Goal: Information Seeking & Learning: Learn about a topic

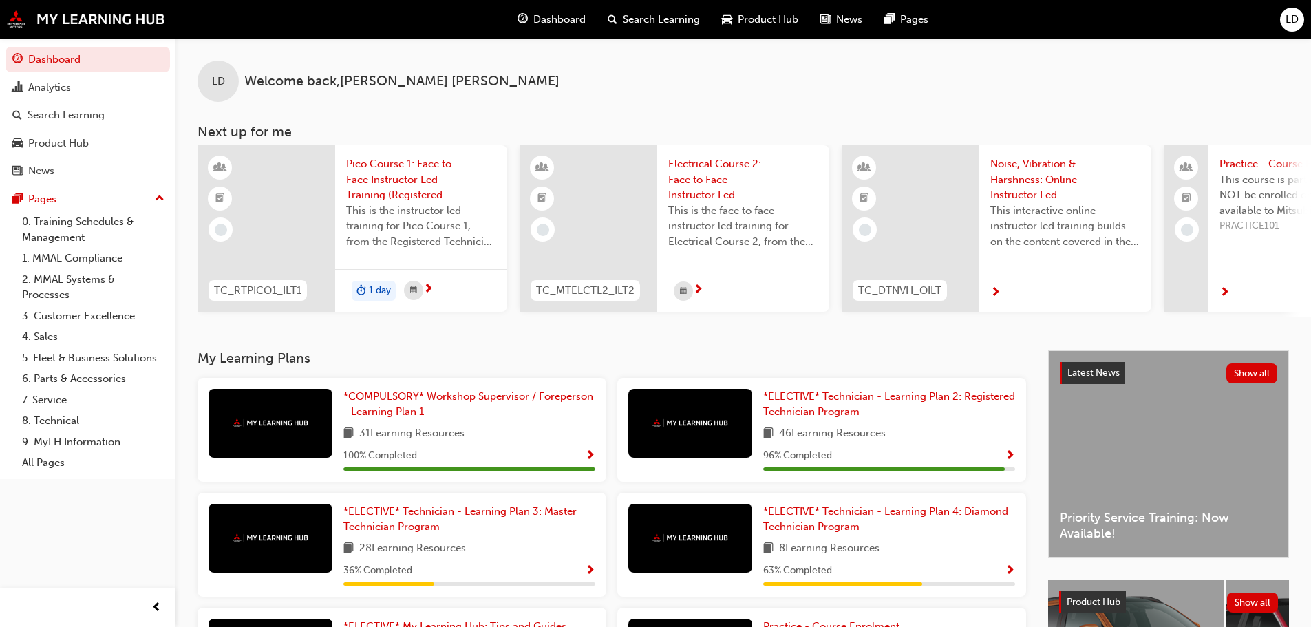
click at [1286, 8] on button "LD" at bounding box center [1292, 20] width 24 height 24
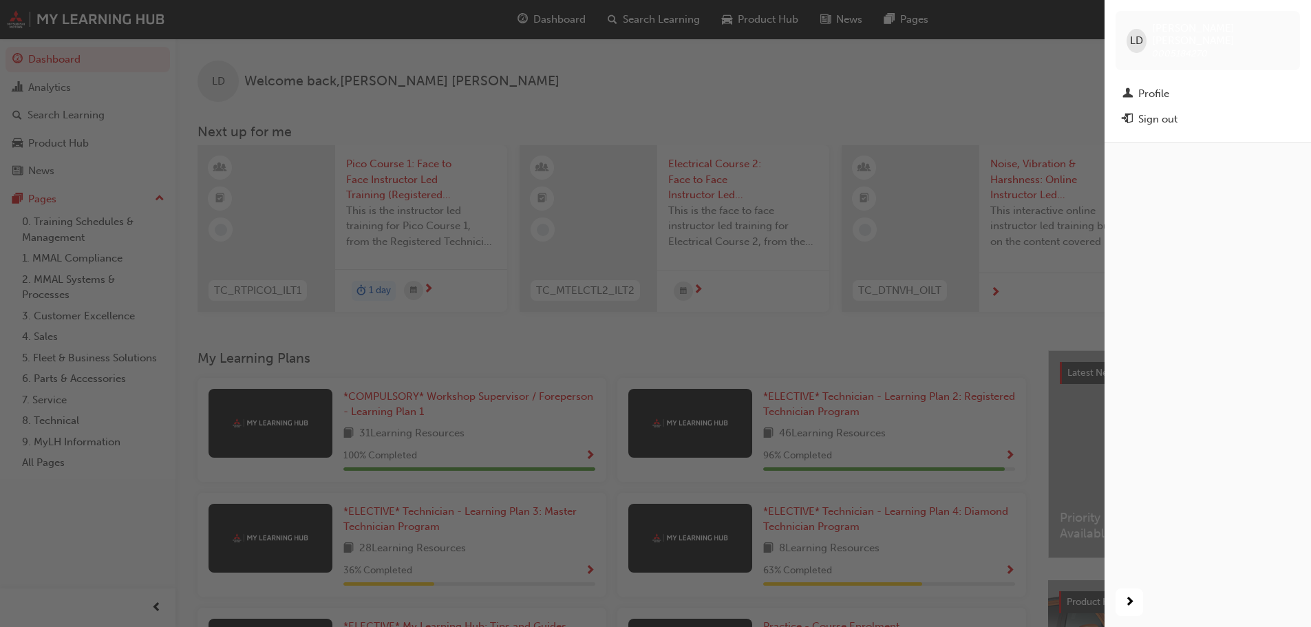
click at [993, 53] on div "button" at bounding box center [552, 313] width 1104 height 627
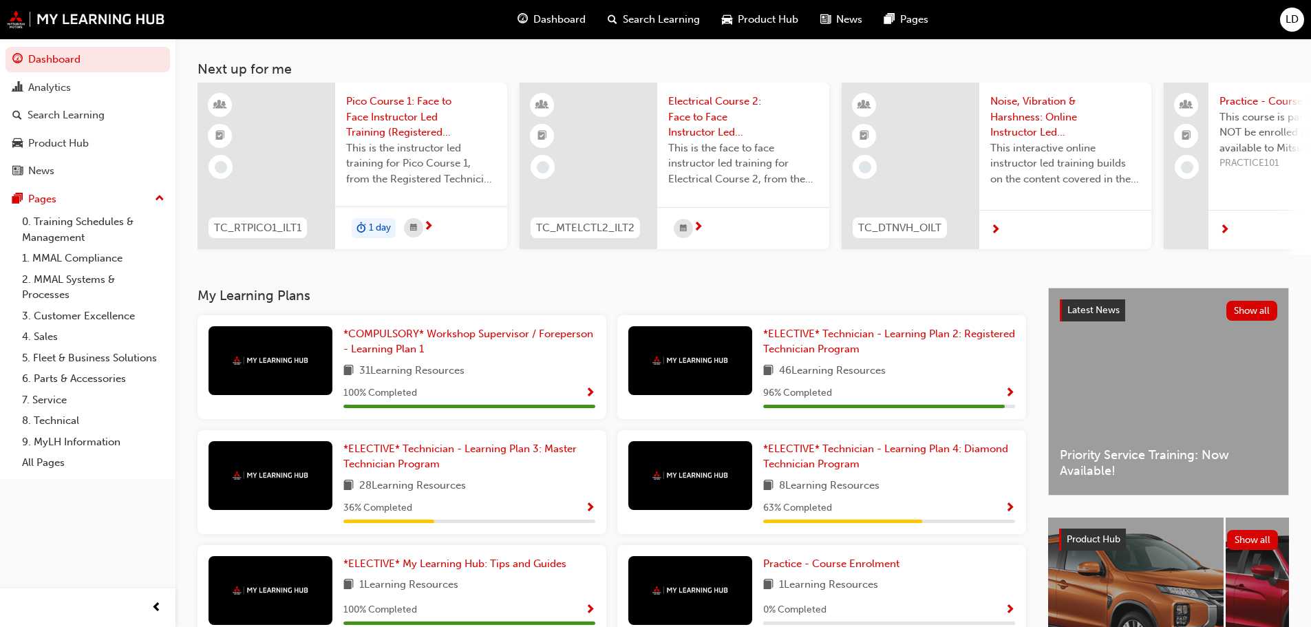
scroll to position [195, 0]
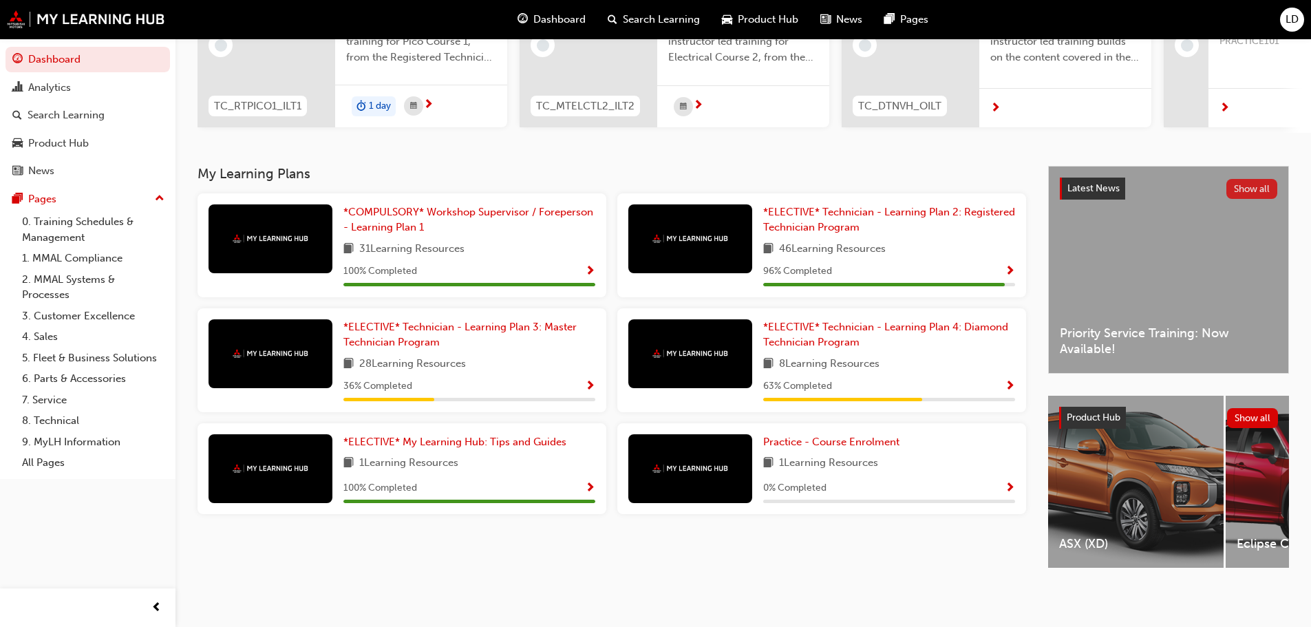
click at [1246, 186] on button "Show all" at bounding box center [1252, 189] width 52 height 20
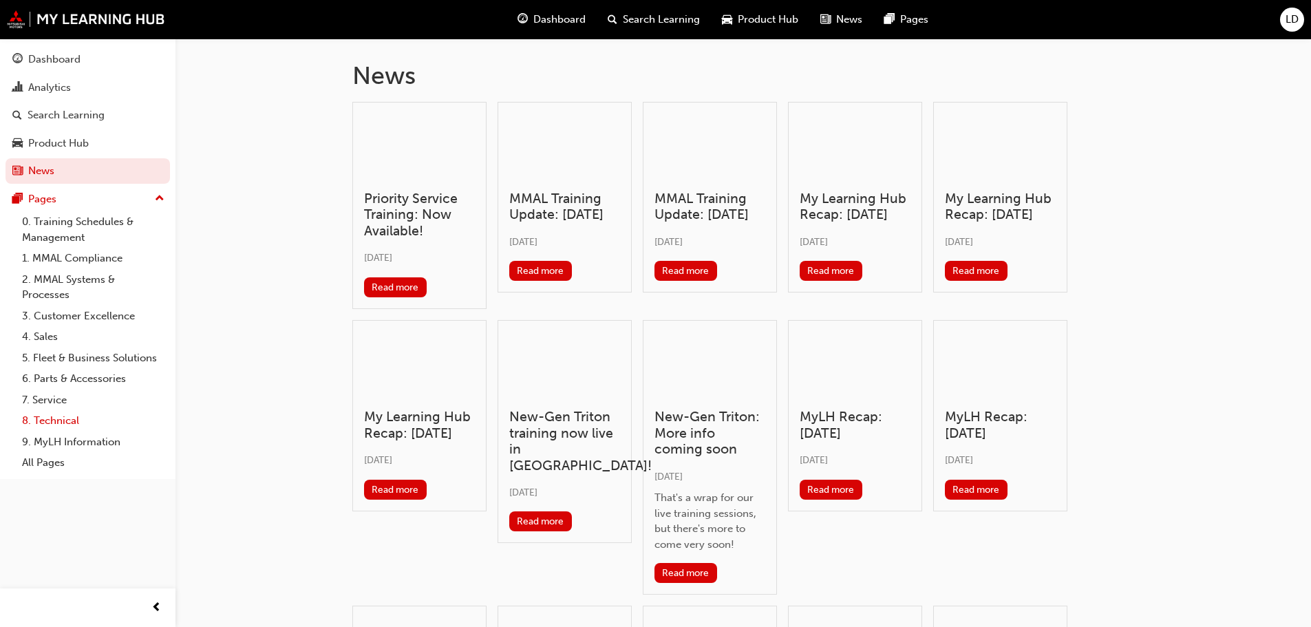
click at [73, 415] on link "8. Technical" at bounding box center [93, 420] width 153 height 21
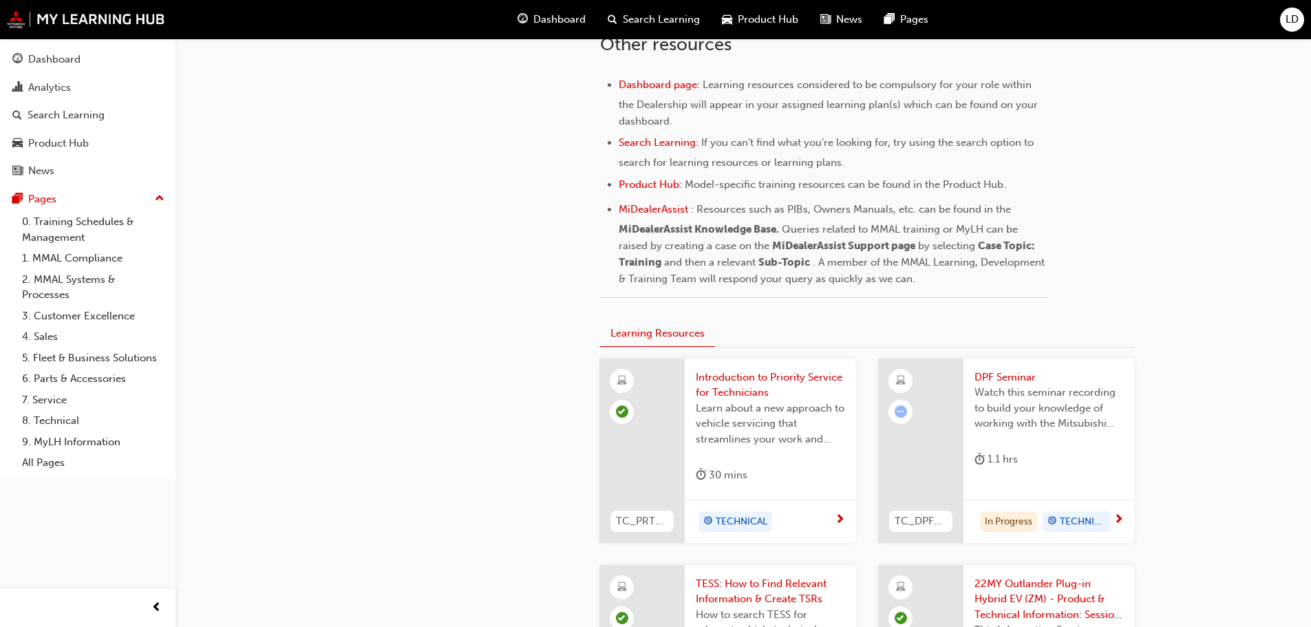
scroll to position [688, 0]
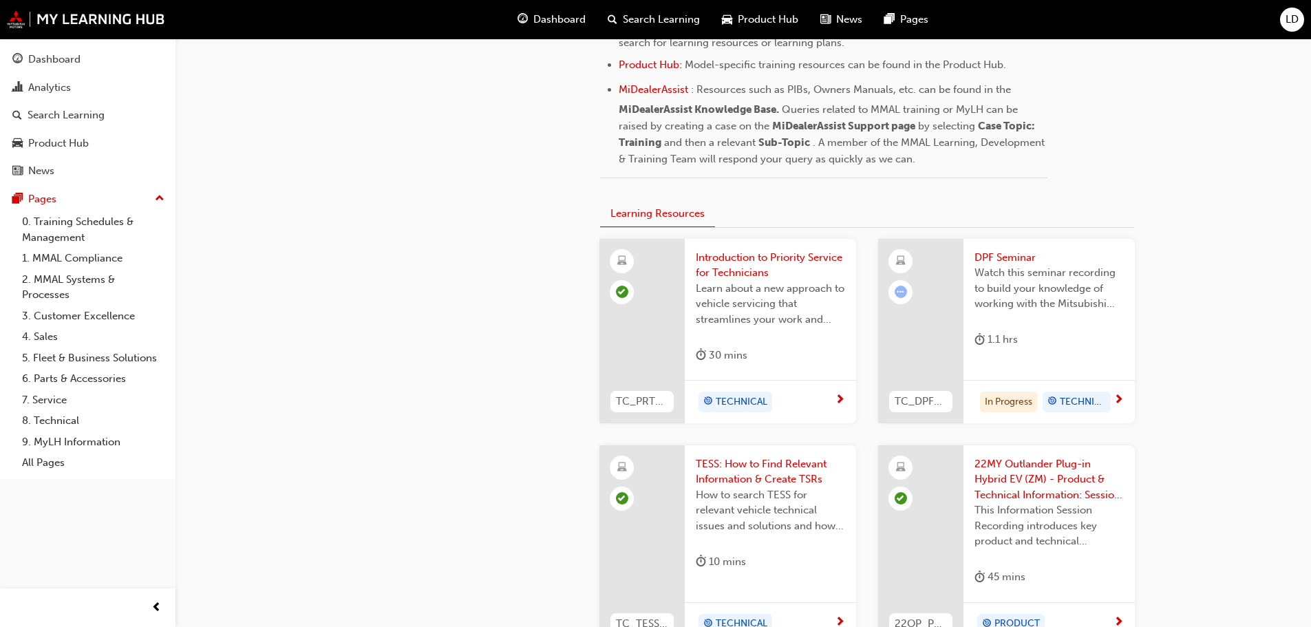
click at [1013, 255] on span "DPF Seminar" at bounding box center [1048, 258] width 149 height 16
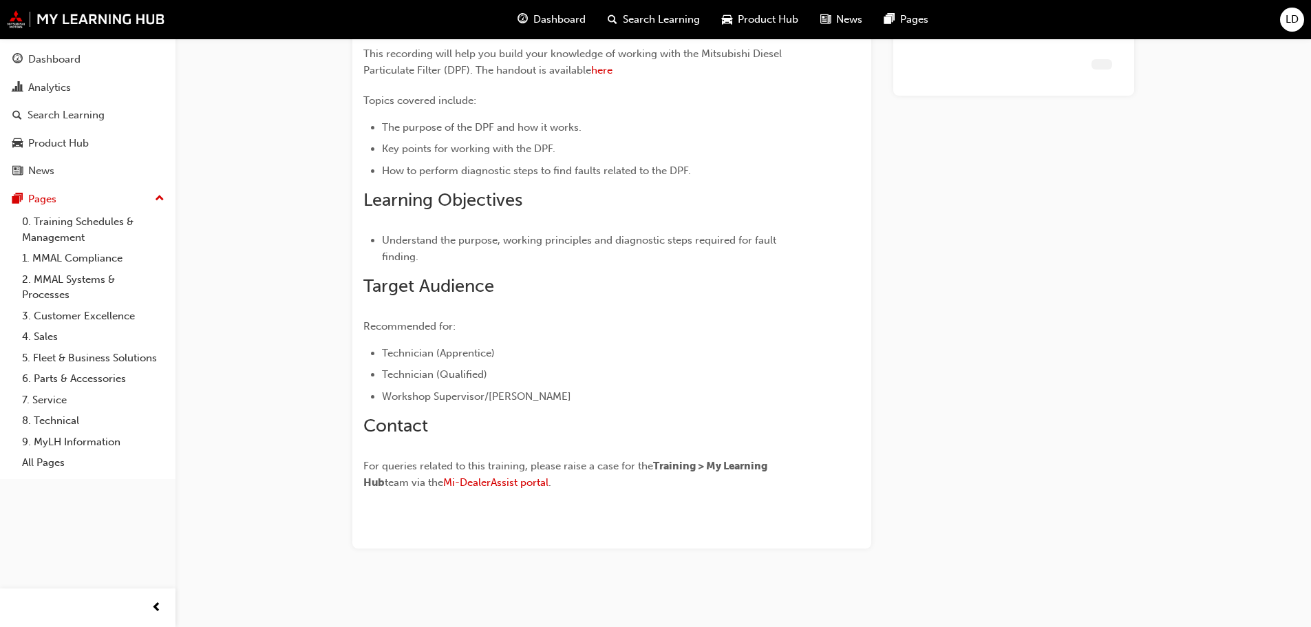
scroll to position [143, 0]
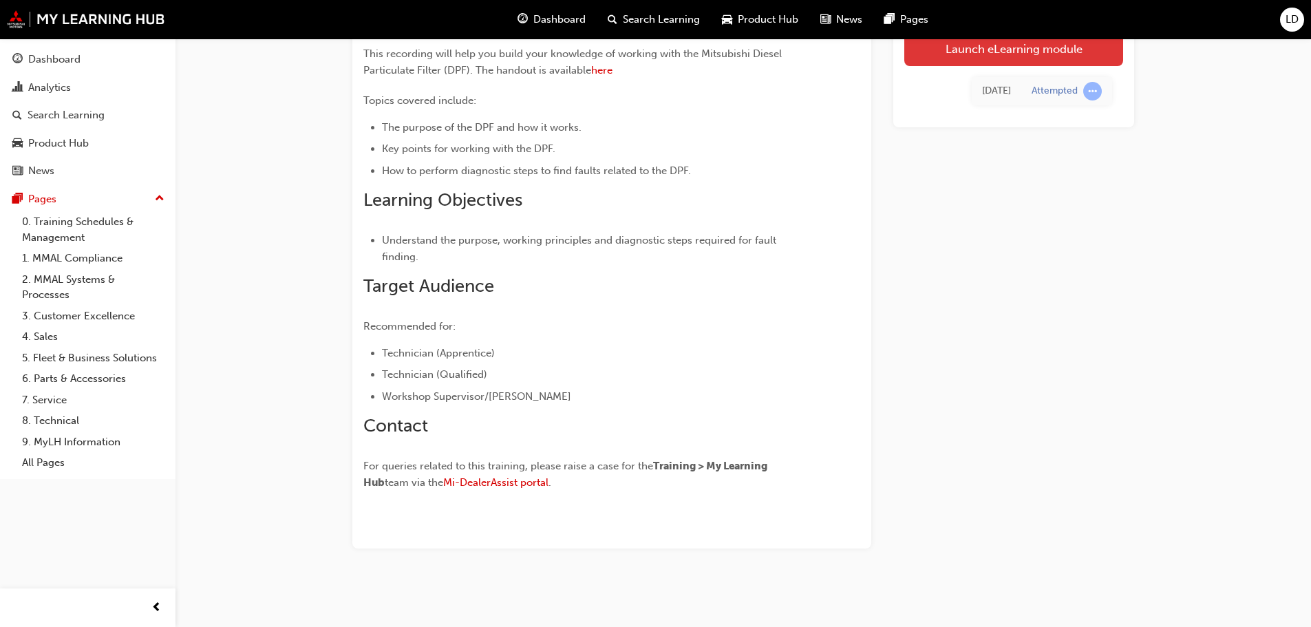
click at [969, 62] on link "Launch eLearning module" at bounding box center [1013, 49] width 219 height 34
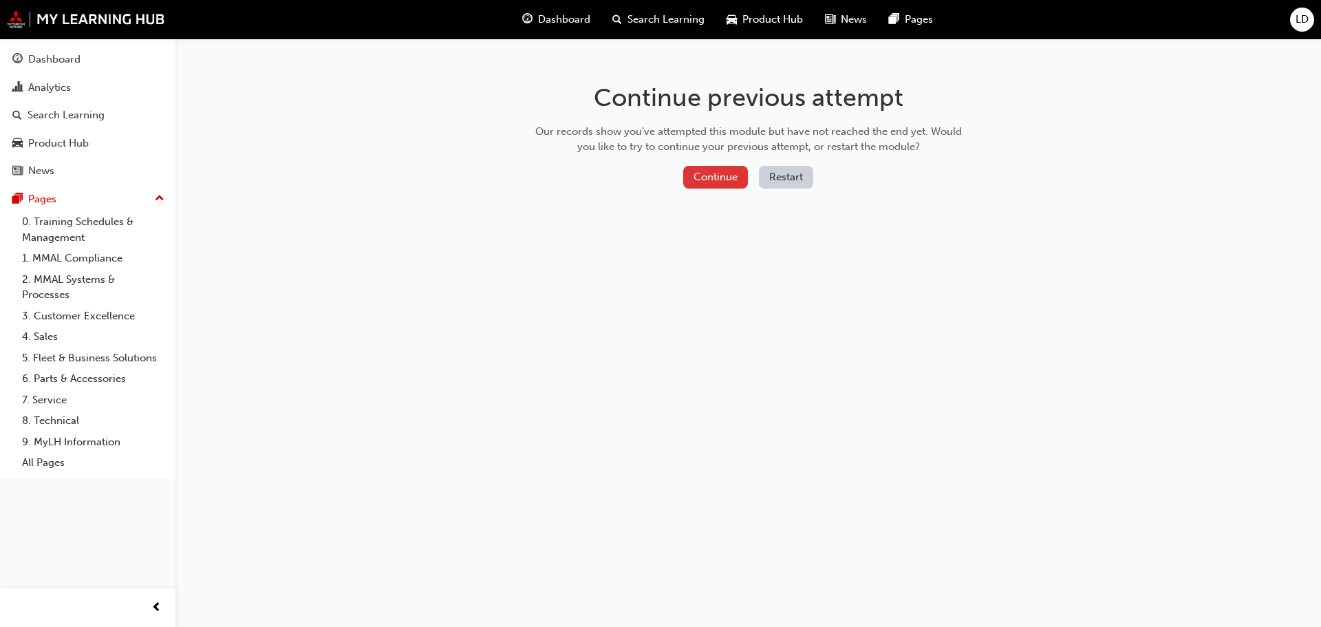
click at [720, 173] on button "Continue" at bounding box center [715, 177] width 65 height 23
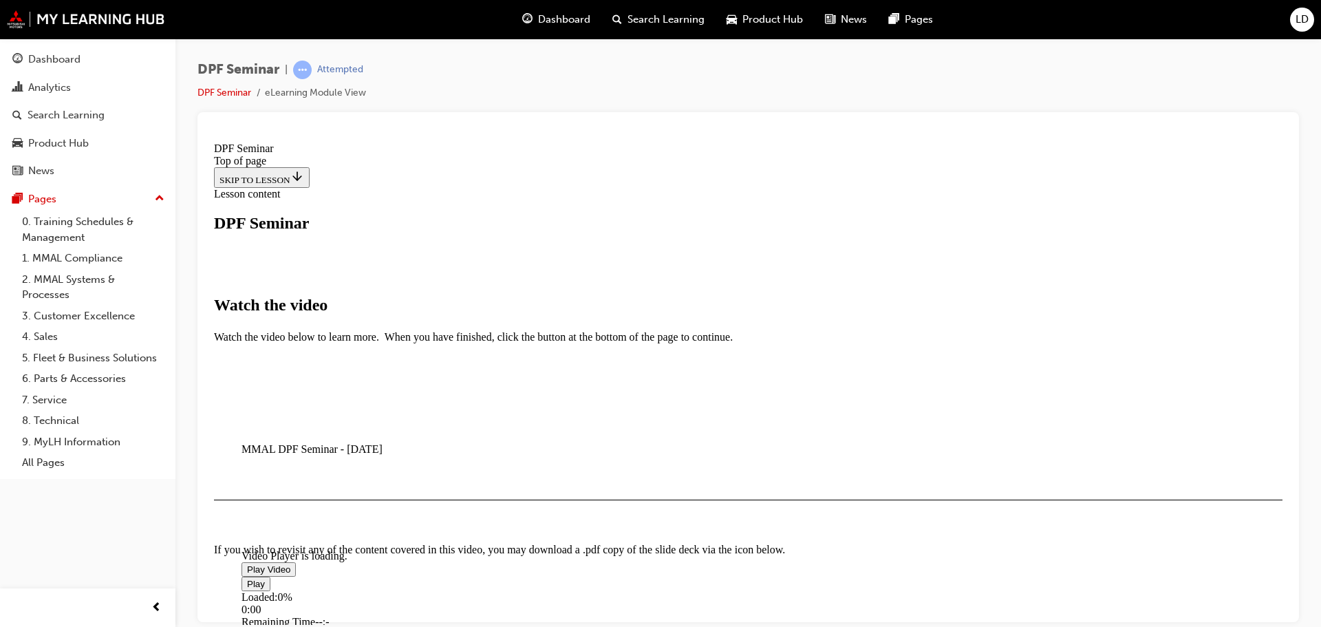
click at [247, 564] on span "Video player" at bounding box center [247, 569] width 0 height 10
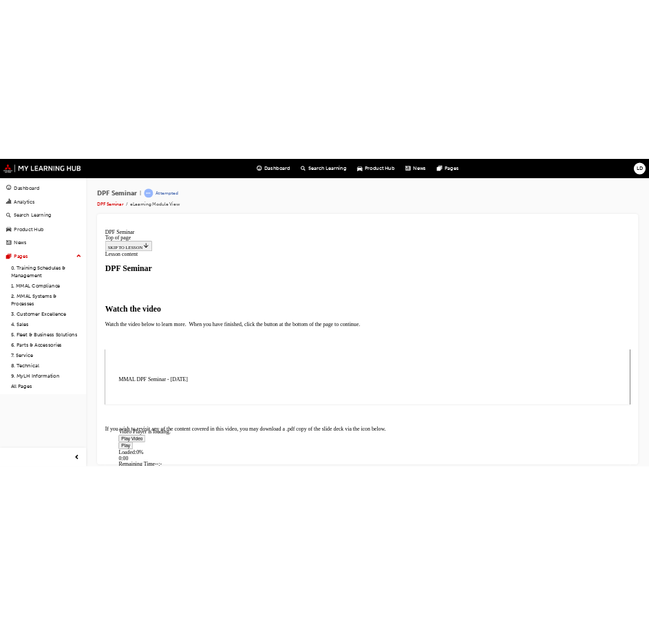
scroll to position [205, 0]
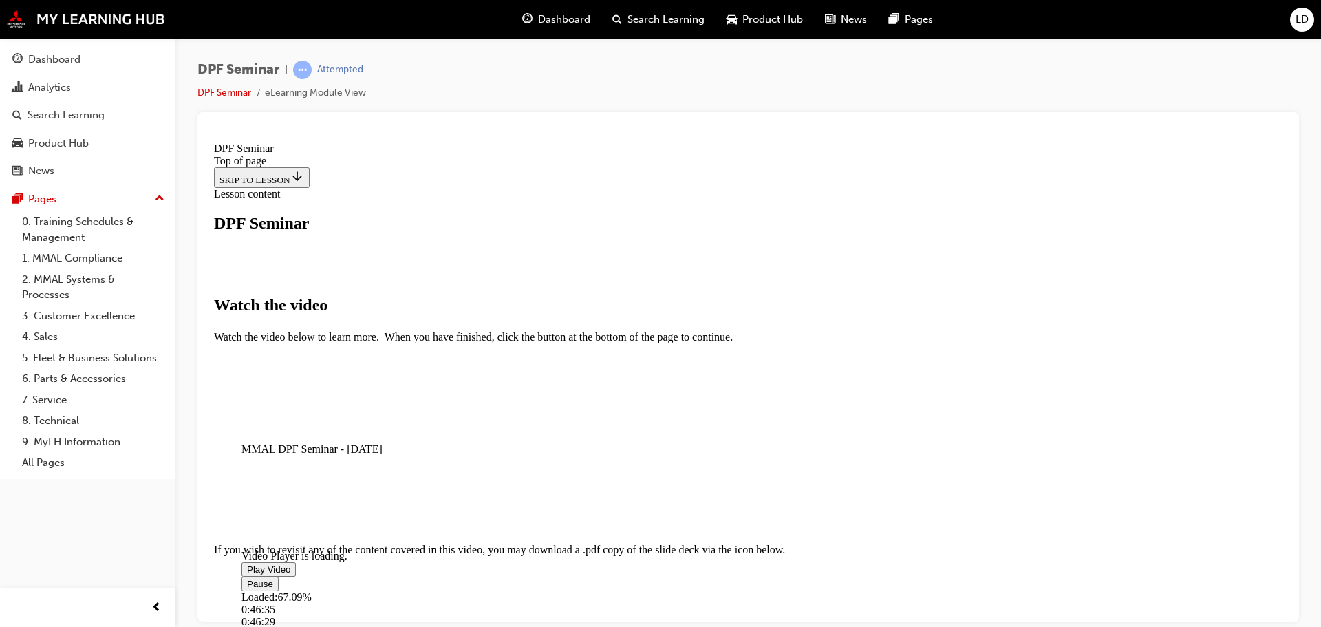
click at [751, 590] on div "Loaded : 67.09% 0:46:35 0:46:29" at bounding box center [682, 608] width 881 height 37
